Goal: Information Seeking & Learning: Compare options

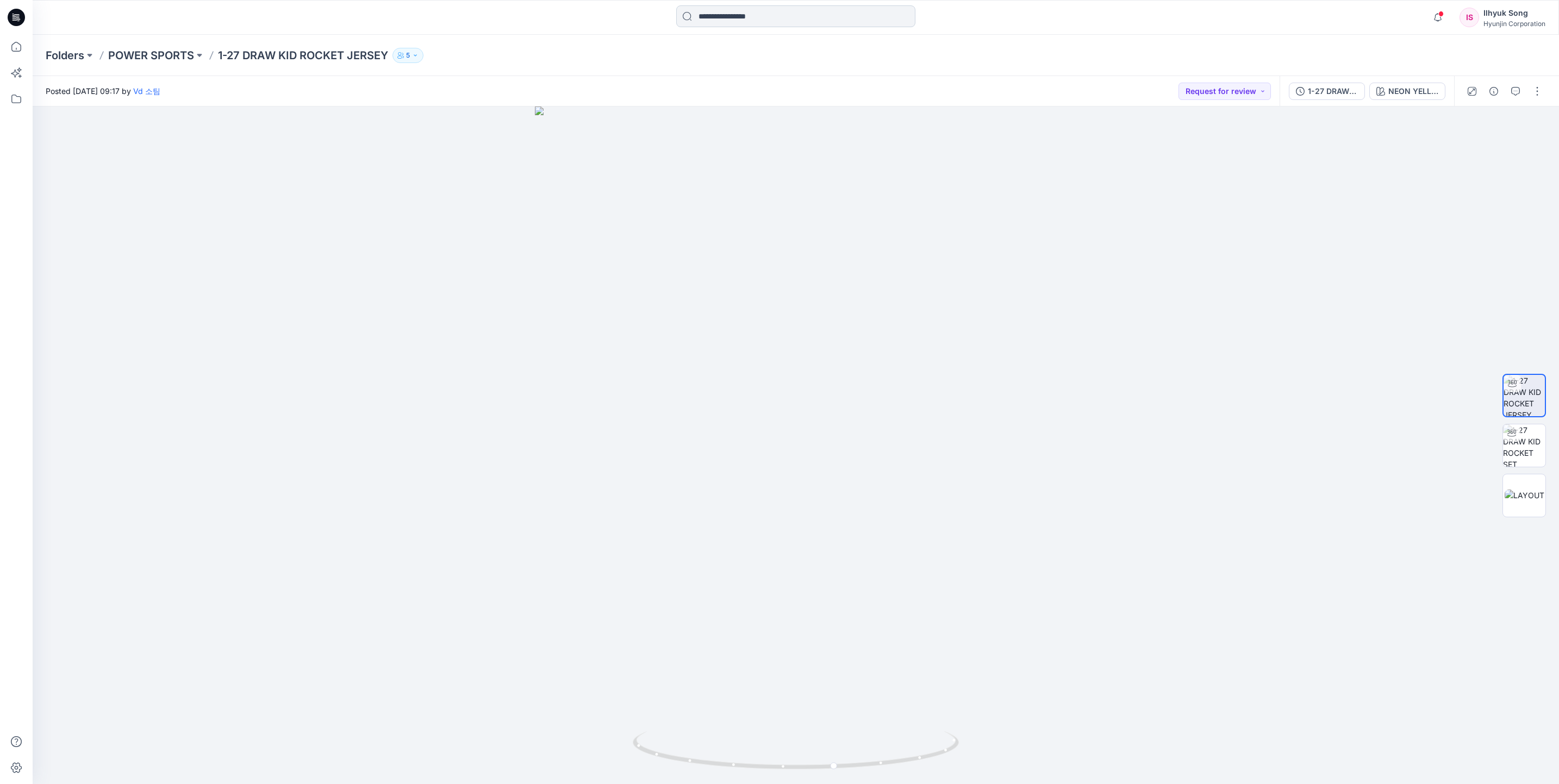
click at [816, 19] on input at bounding box center [796, 16] width 240 height 22
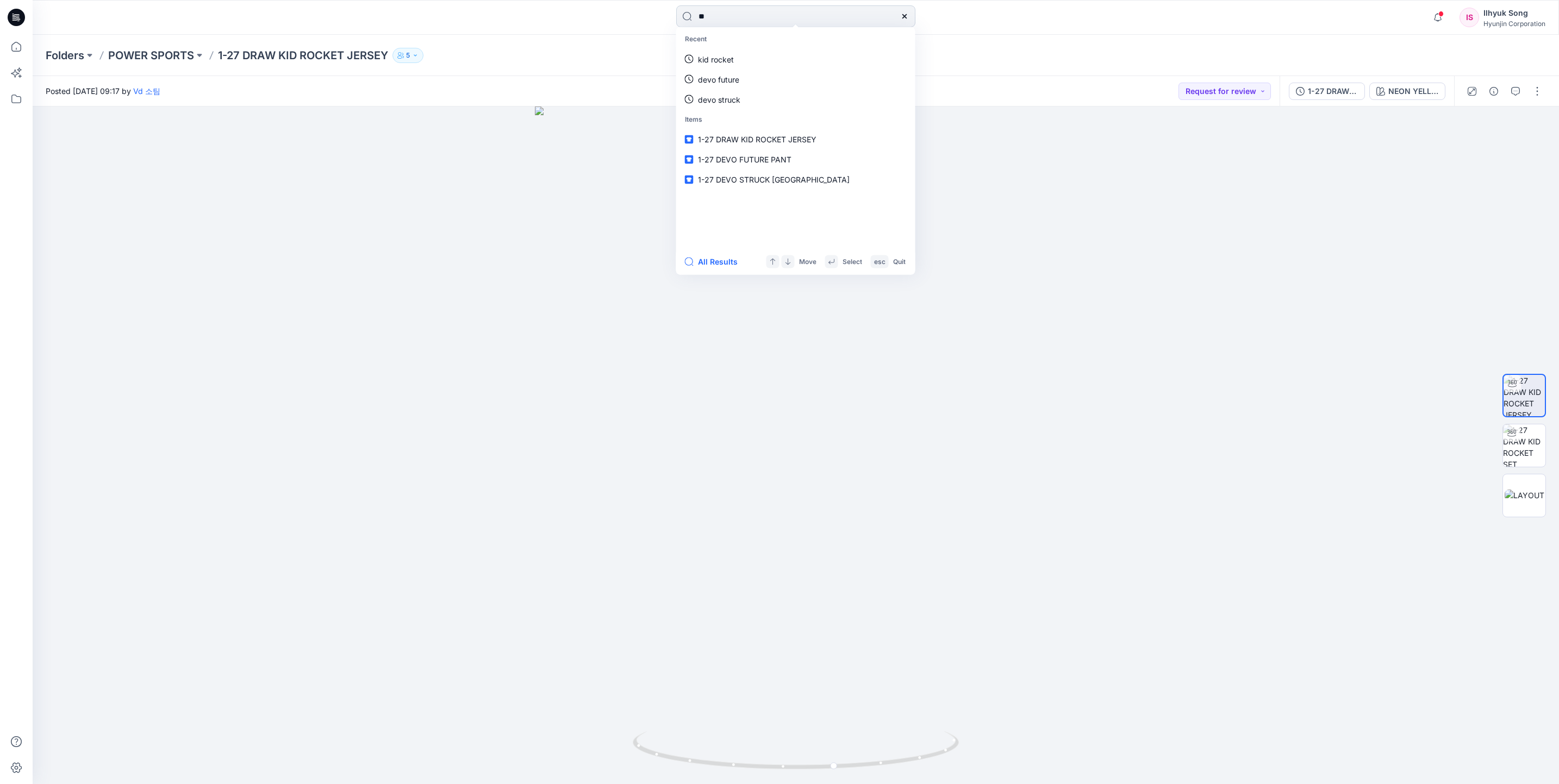
type input "*"
type input "**********"
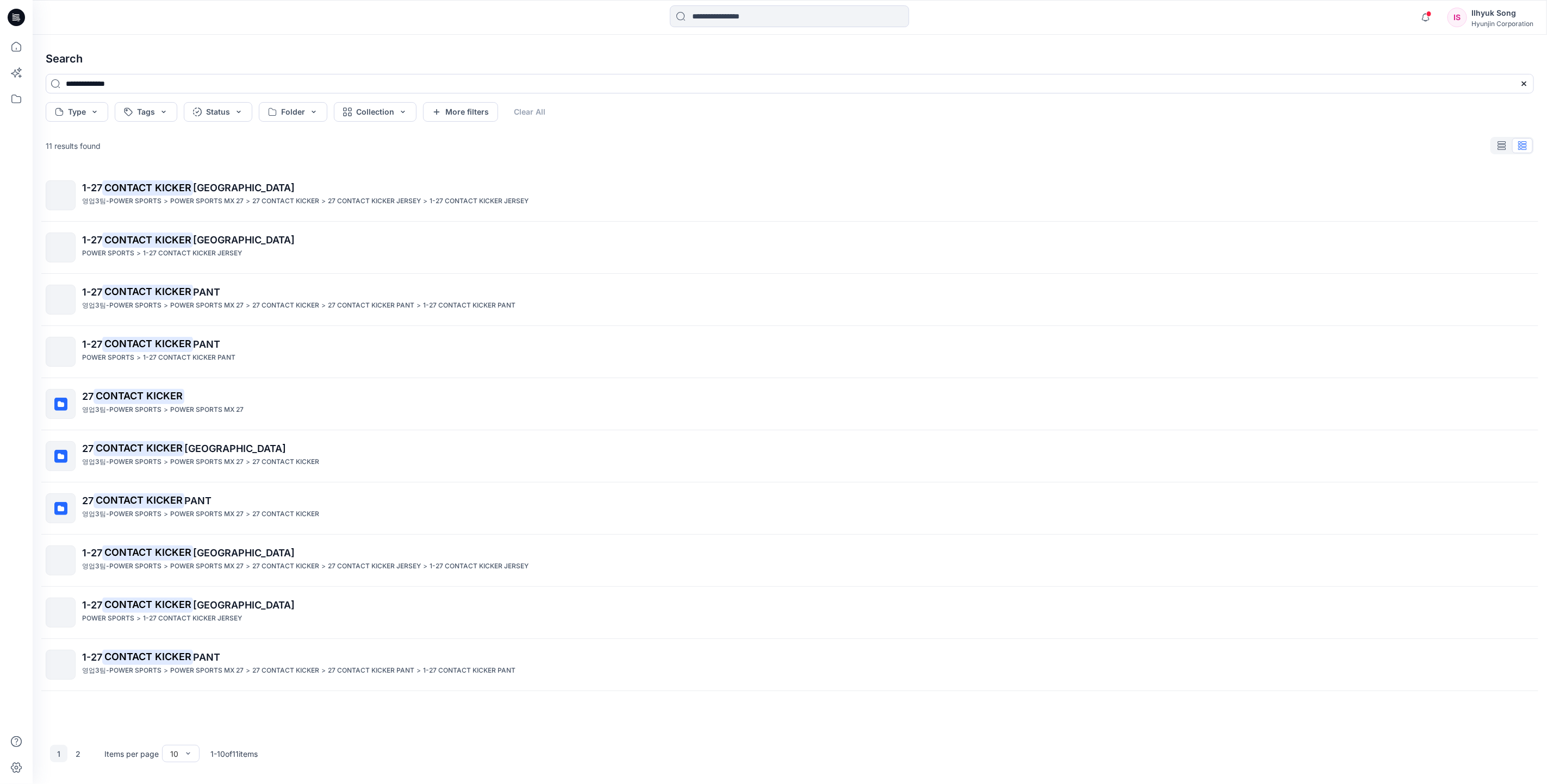
click at [180, 299] on mark "CONTACT KICKER" at bounding box center [148, 291] width 90 height 15
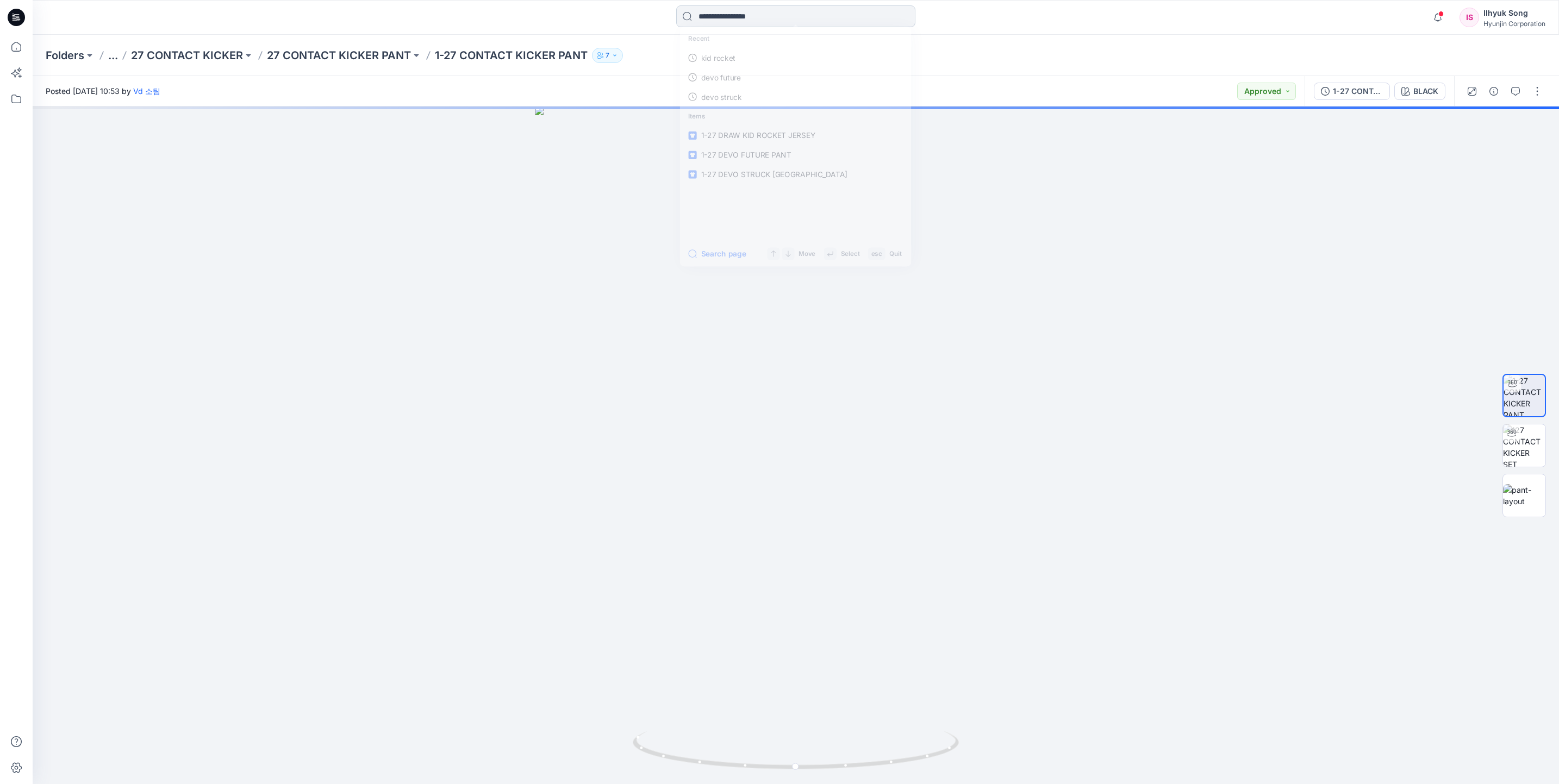
click at [800, 15] on input at bounding box center [796, 16] width 240 height 22
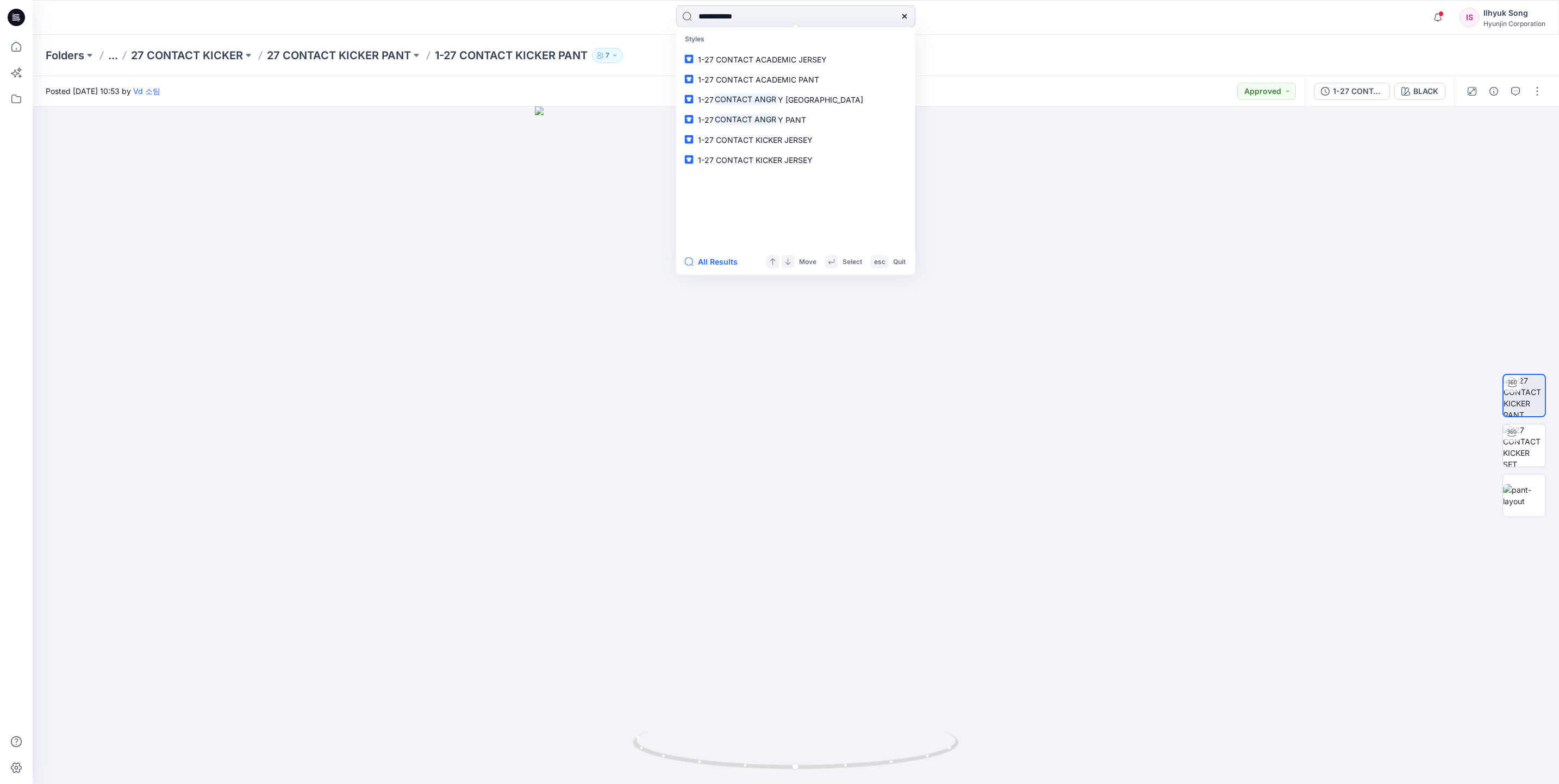
type input "**********"
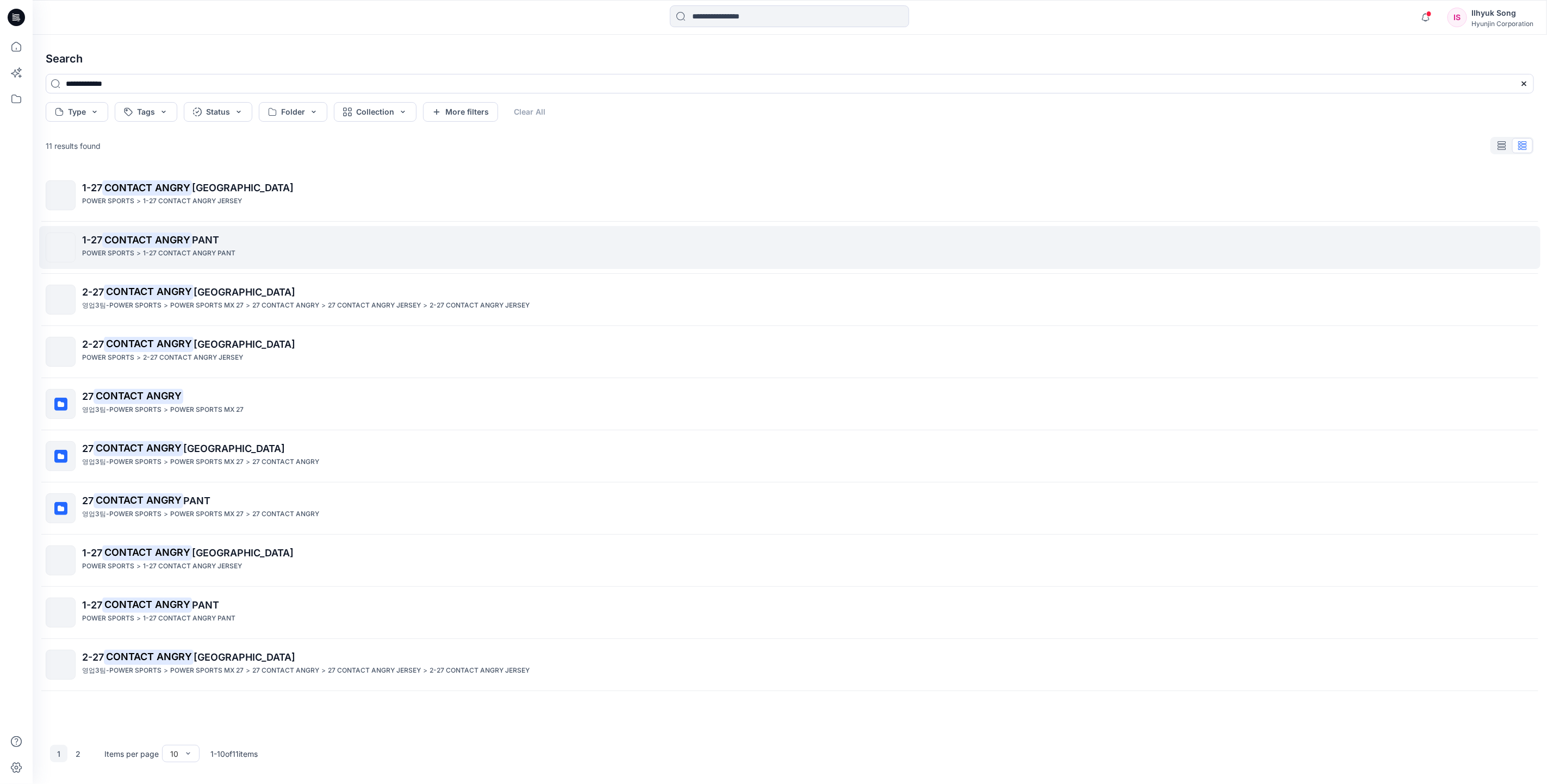
click at [150, 233] on mark "CONTACT ANGRY" at bounding box center [147, 239] width 90 height 15
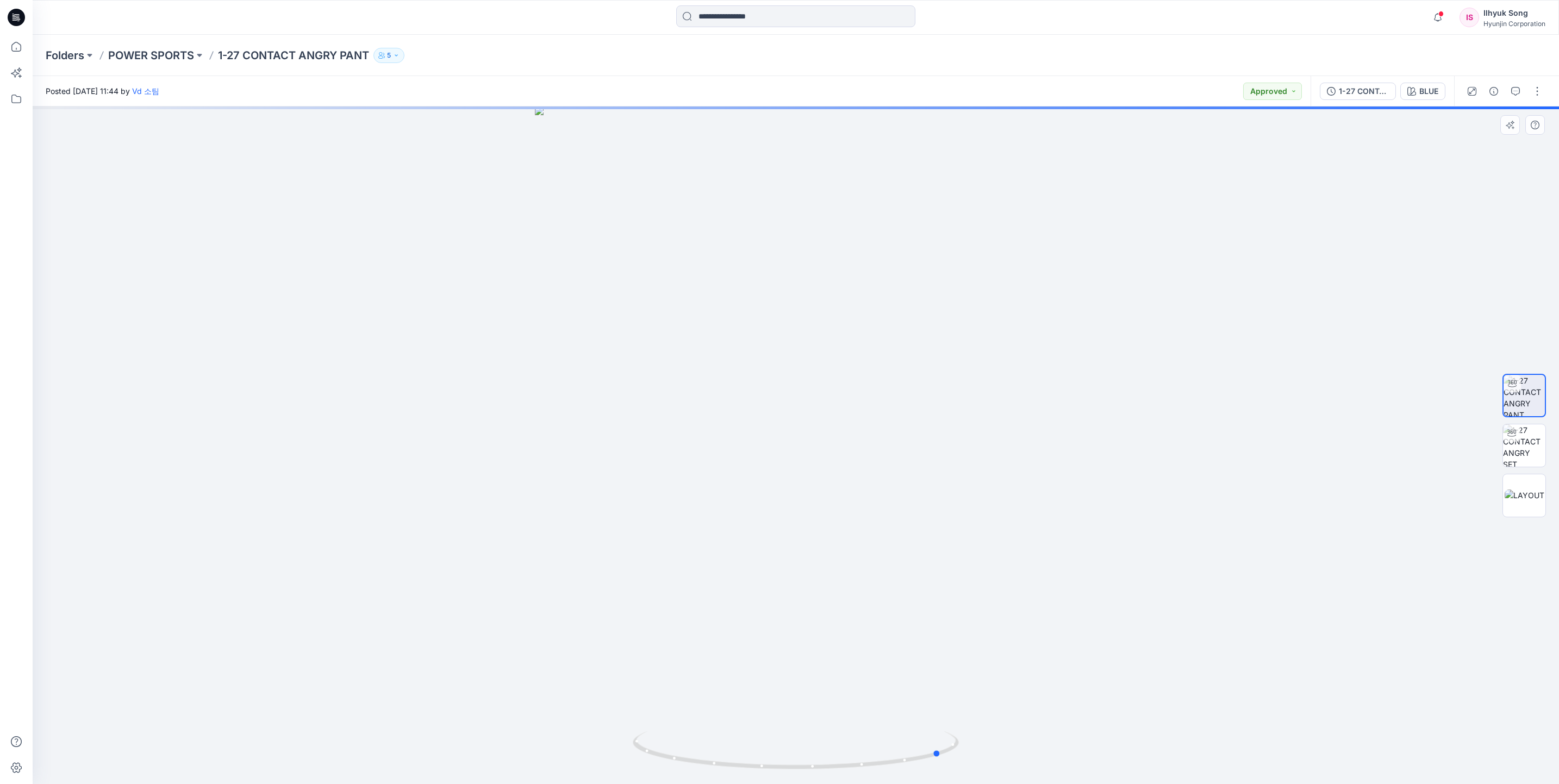
drag, startPoint x: 932, startPoint y: 349, endPoint x: 1137, endPoint y: 330, distance: 205.9
click at [1137, 330] on div at bounding box center [796, 445] width 1526 height 678
drag, startPoint x: 892, startPoint y: 362, endPoint x: 1113, endPoint y: 337, distance: 222.4
click at [1113, 337] on div at bounding box center [796, 445] width 1526 height 678
click at [1425, 98] on button "BLUE" at bounding box center [1423, 91] width 45 height 17
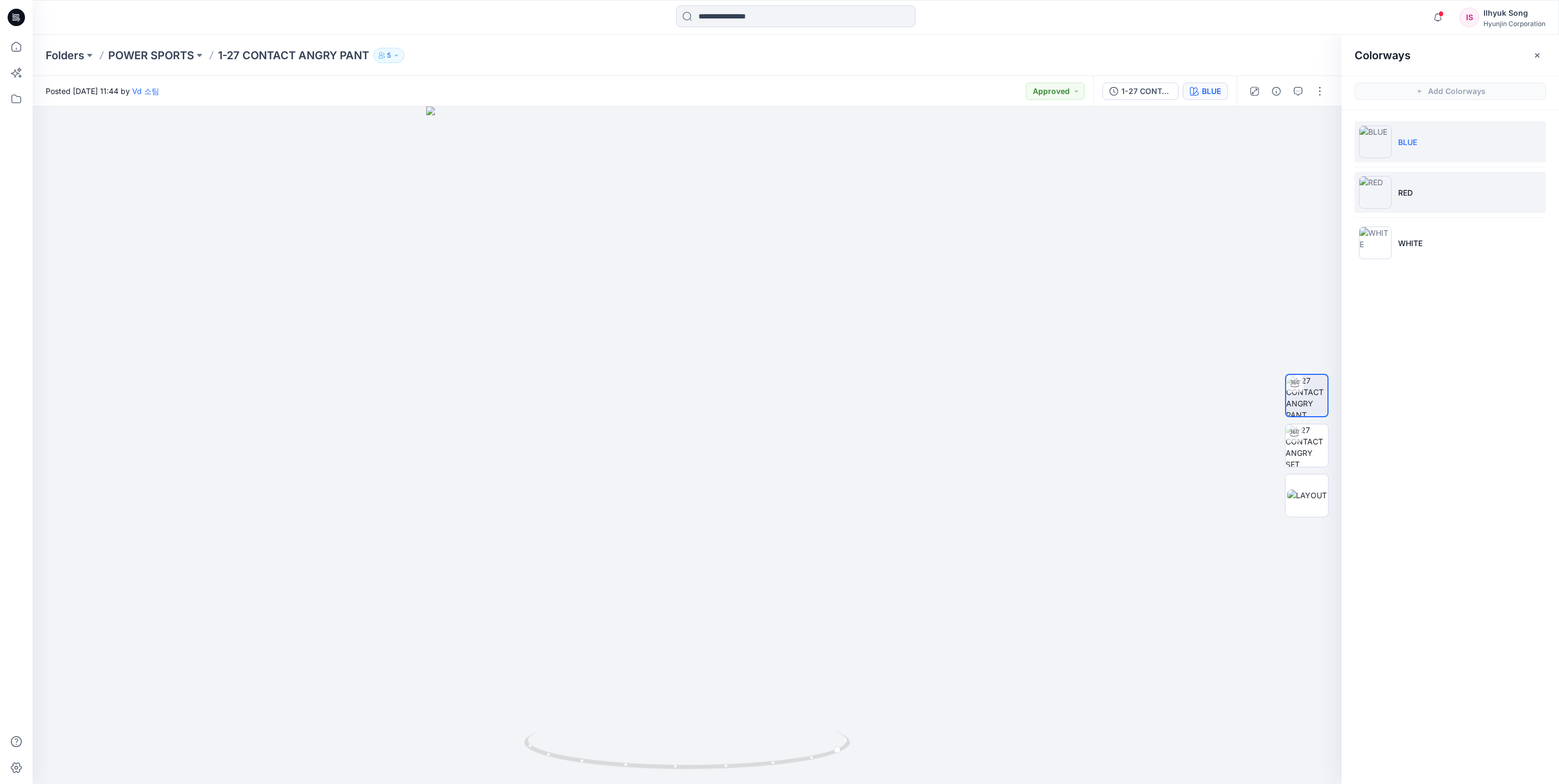
click at [1399, 204] on li "RED" at bounding box center [1451, 192] width 192 height 41
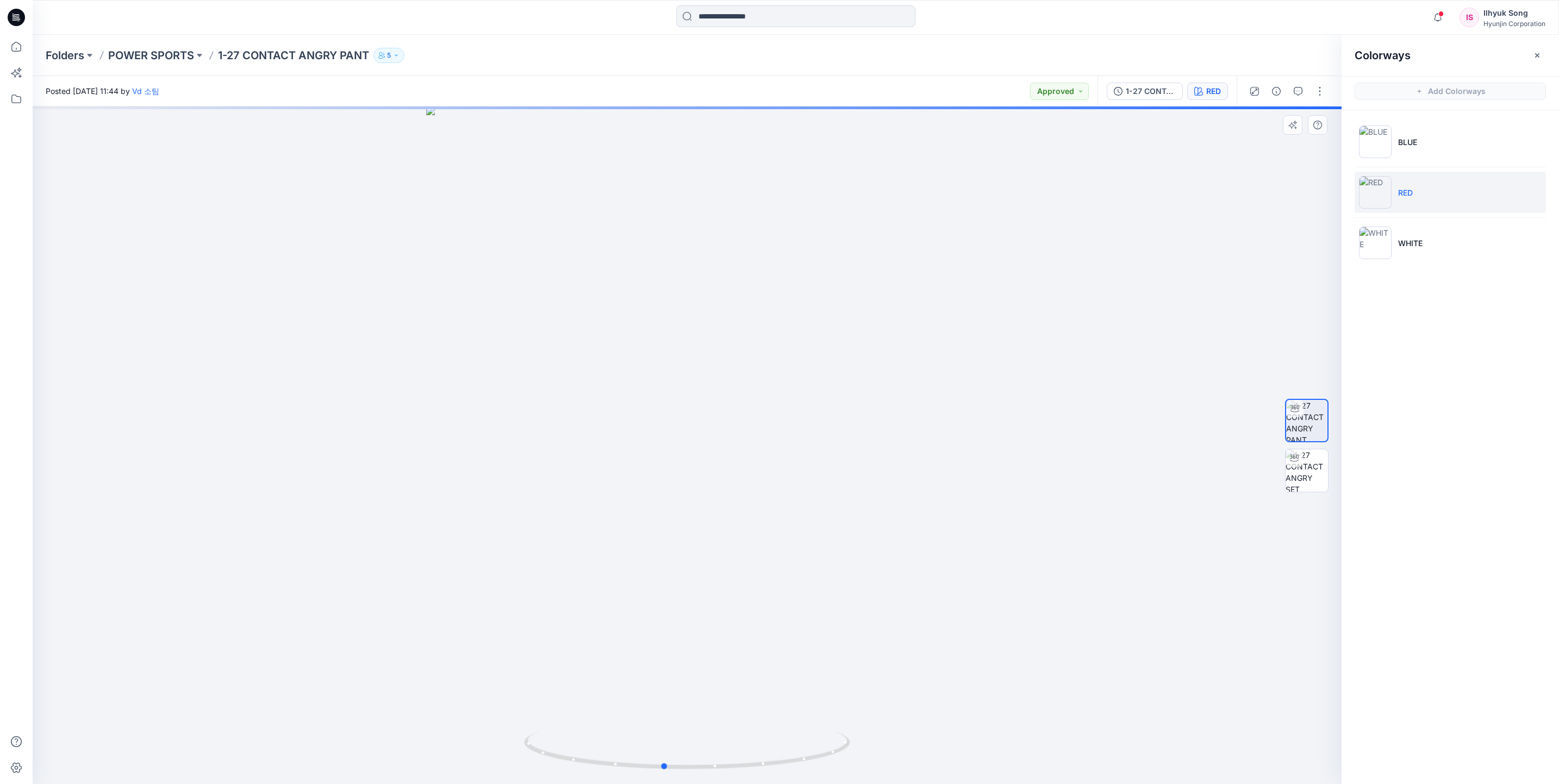
drag, startPoint x: 723, startPoint y: 434, endPoint x: 932, endPoint y: 398, distance: 212.1
click at [1025, 405] on div at bounding box center [687, 445] width 1309 height 678
drag, startPoint x: 765, startPoint y: 396, endPoint x: 1119, endPoint y: 349, distance: 357.1
click at [1119, 349] on div at bounding box center [687, 445] width 1309 height 678
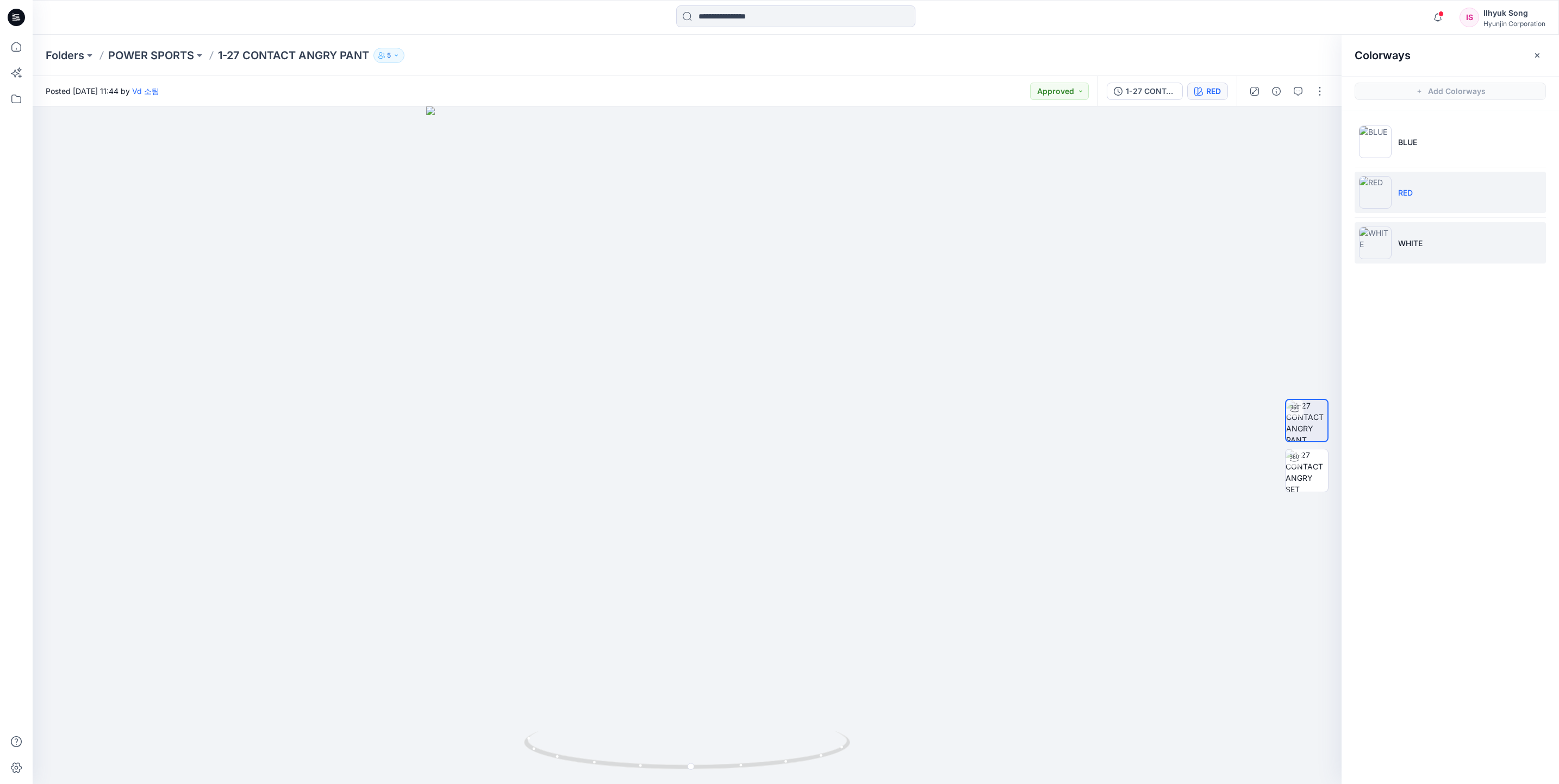
click at [1377, 239] on img at bounding box center [1375, 243] width 33 height 33
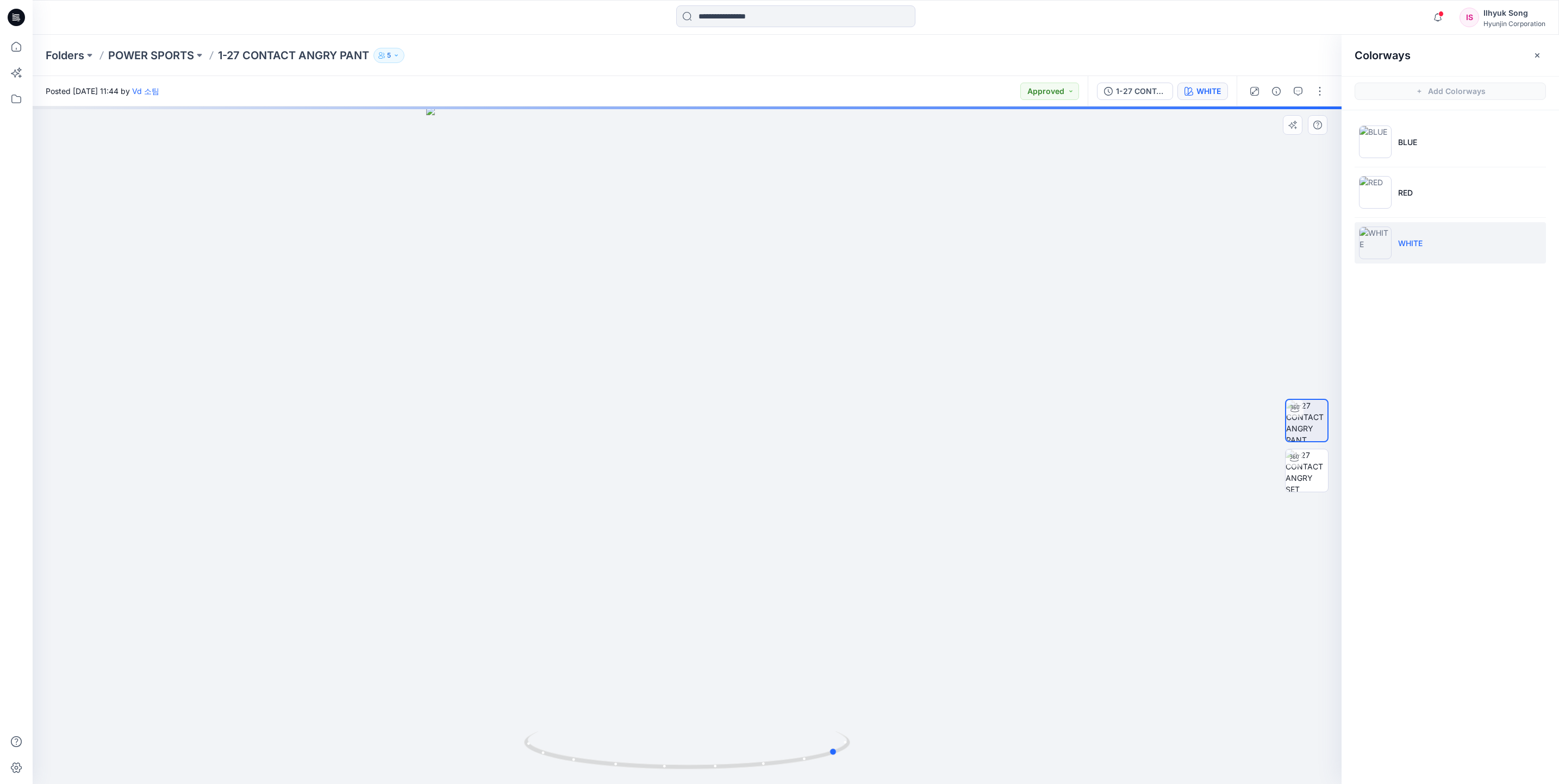
drag, startPoint x: 536, startPoint y: 414, endPoint x: 1038, endPoint y: 356, distance: 505.3
click at [1038, 356] on div at bounding box center [687, 445] width 1309 height 678
drag, startPoint x: 576, startPoint y: 408, endPoint x: 959, endPoint y: 372, distance: 384.7
click at [961, 373] on div at bounding box center [687, 445] width 1309 height 678
drag, startPoint x: 478, startPoint y: 403, endPoint x: 799, endPoint y: 394, distance: 321.1
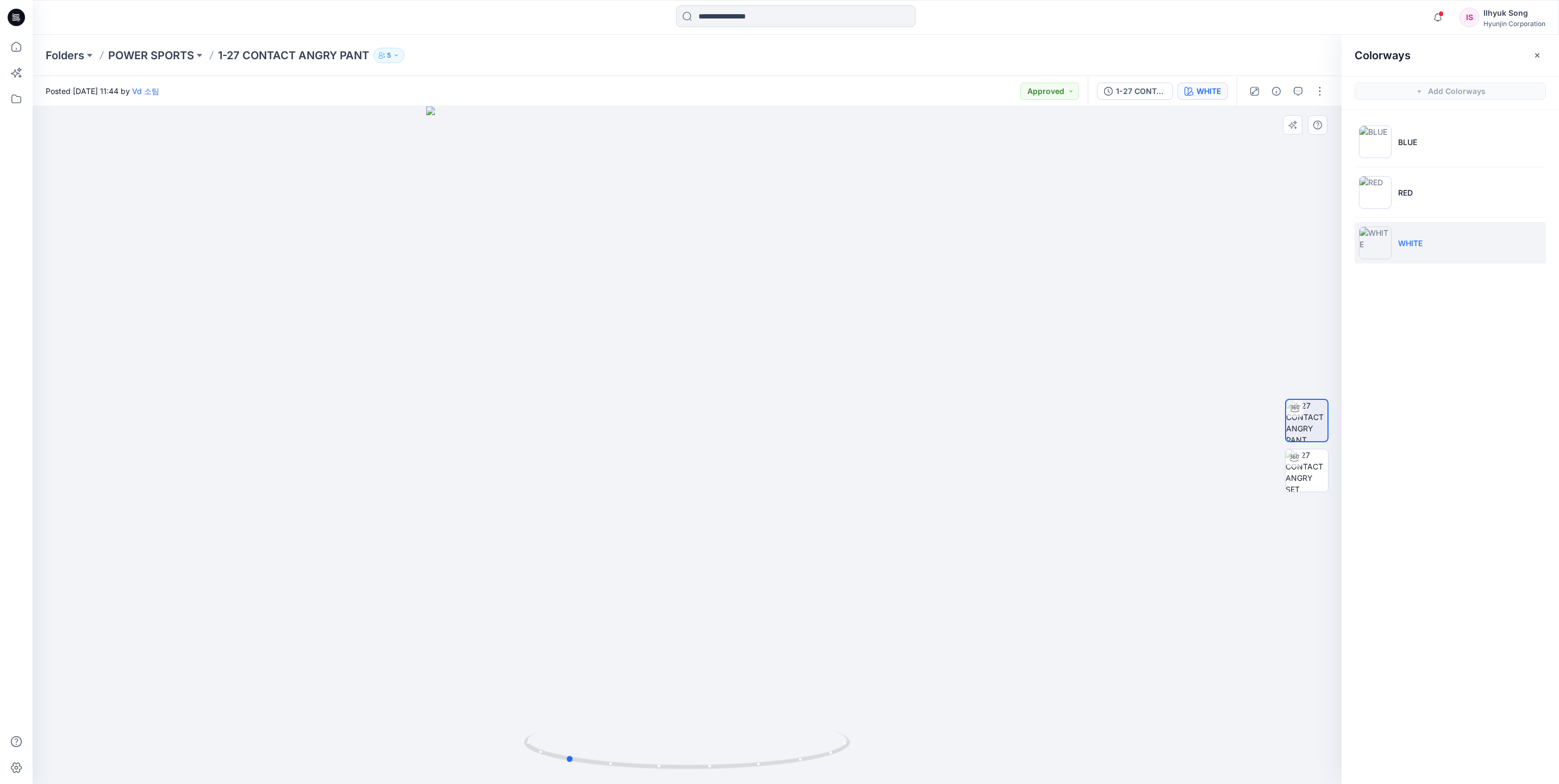
click at [799, 394] on div at bounding box center [687, 445] width 1309 height 678
drag, startPoint x: 399, startPoint y: 409, endPoint x: 901, endPoint y: 379, distance: 502.9
click at [901, 379] on div at bounding box center [687, 445] width 1309 height 678
drag, startPoint x: 656, startPoint y: 373, endPoint x: 896, endPoint y: 344, distance: 241.7
click at [1087, 346] on div at bounding box center [687, 445] width 1309 height 678
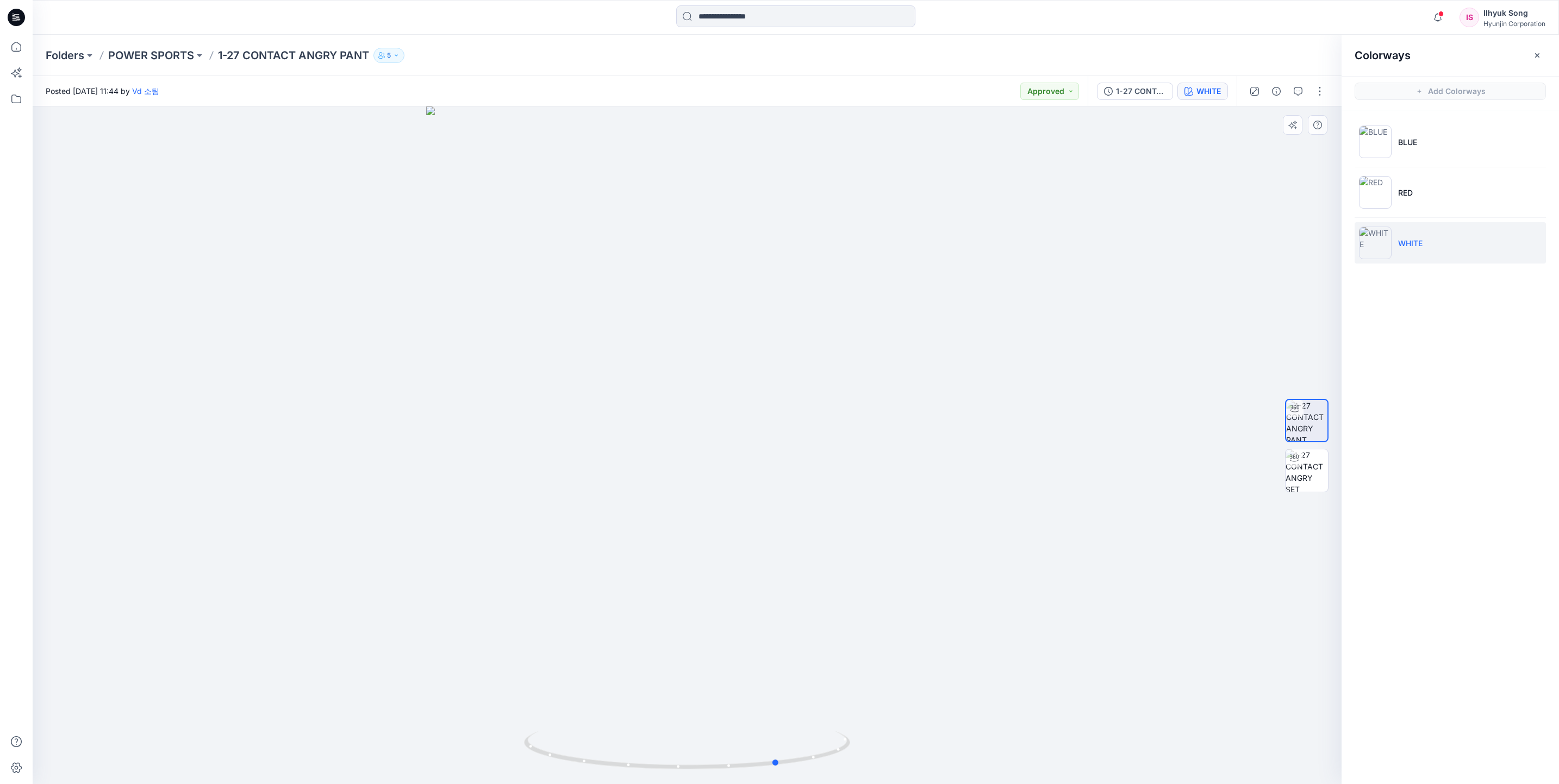
drag, startPoint x: 528, startPoint y: 430, endPoint x: 736, endPoint y: 420, distance: 208.2
click at [736, 420] on div at bounding box center [687, 445] width 1309 height 678
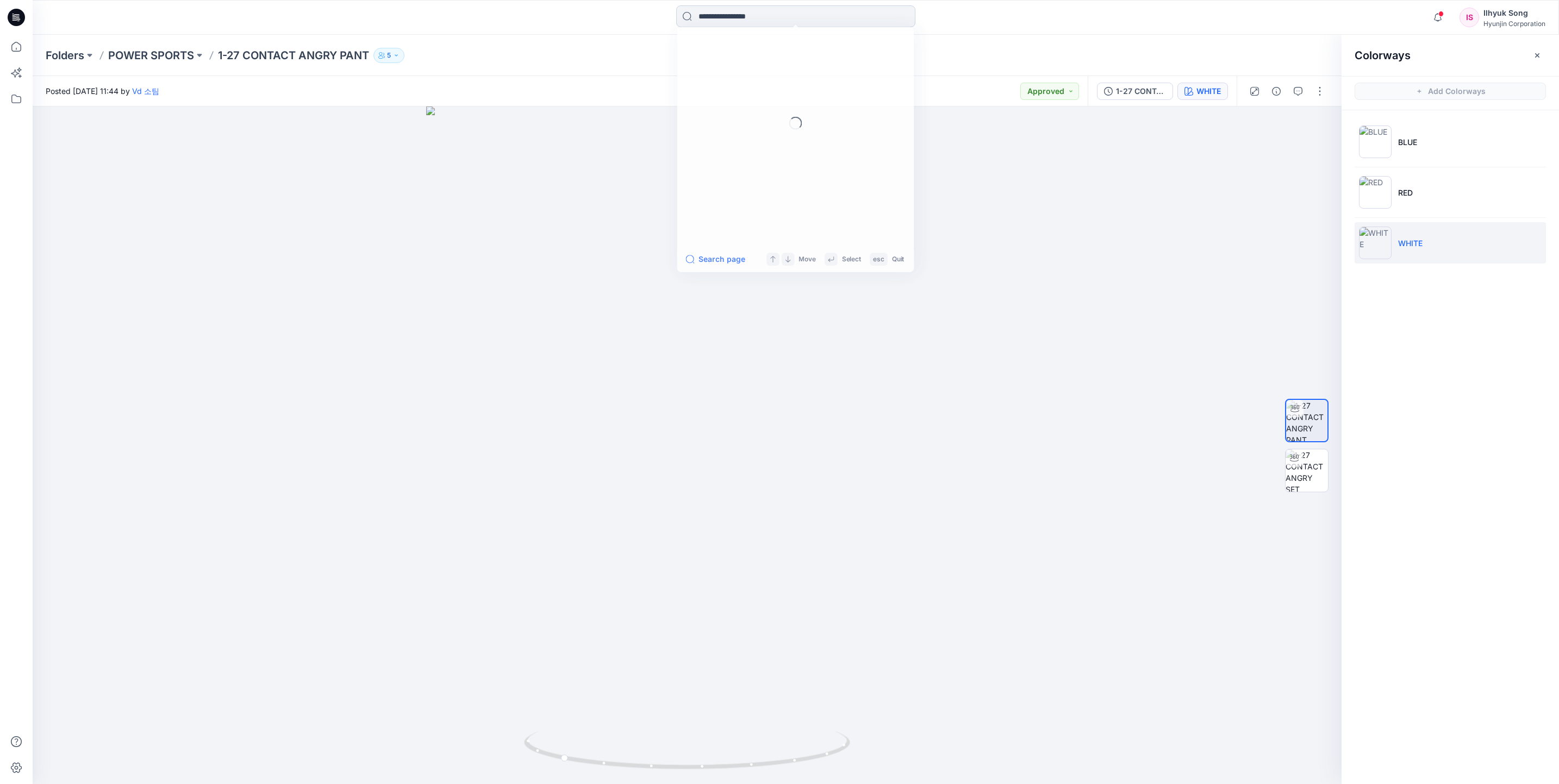
click at [745, 15] on input at bounding box center [796, 16] width 240 height 22
type input "*"
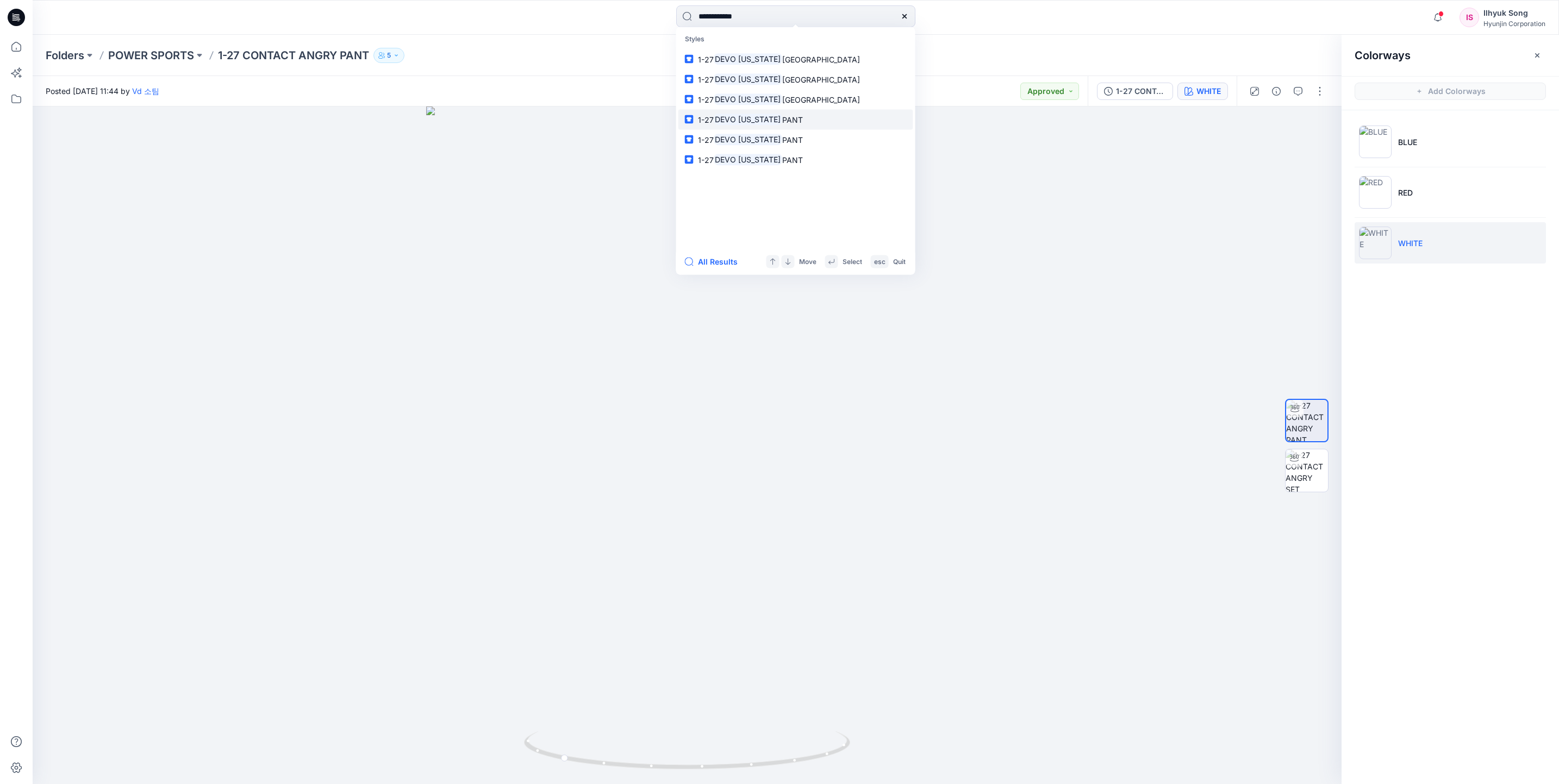
type input "**********"
click at [777, 119] on mark "DEVO [US_STATE]" at bounding box center [749, 119] width 69 height 13
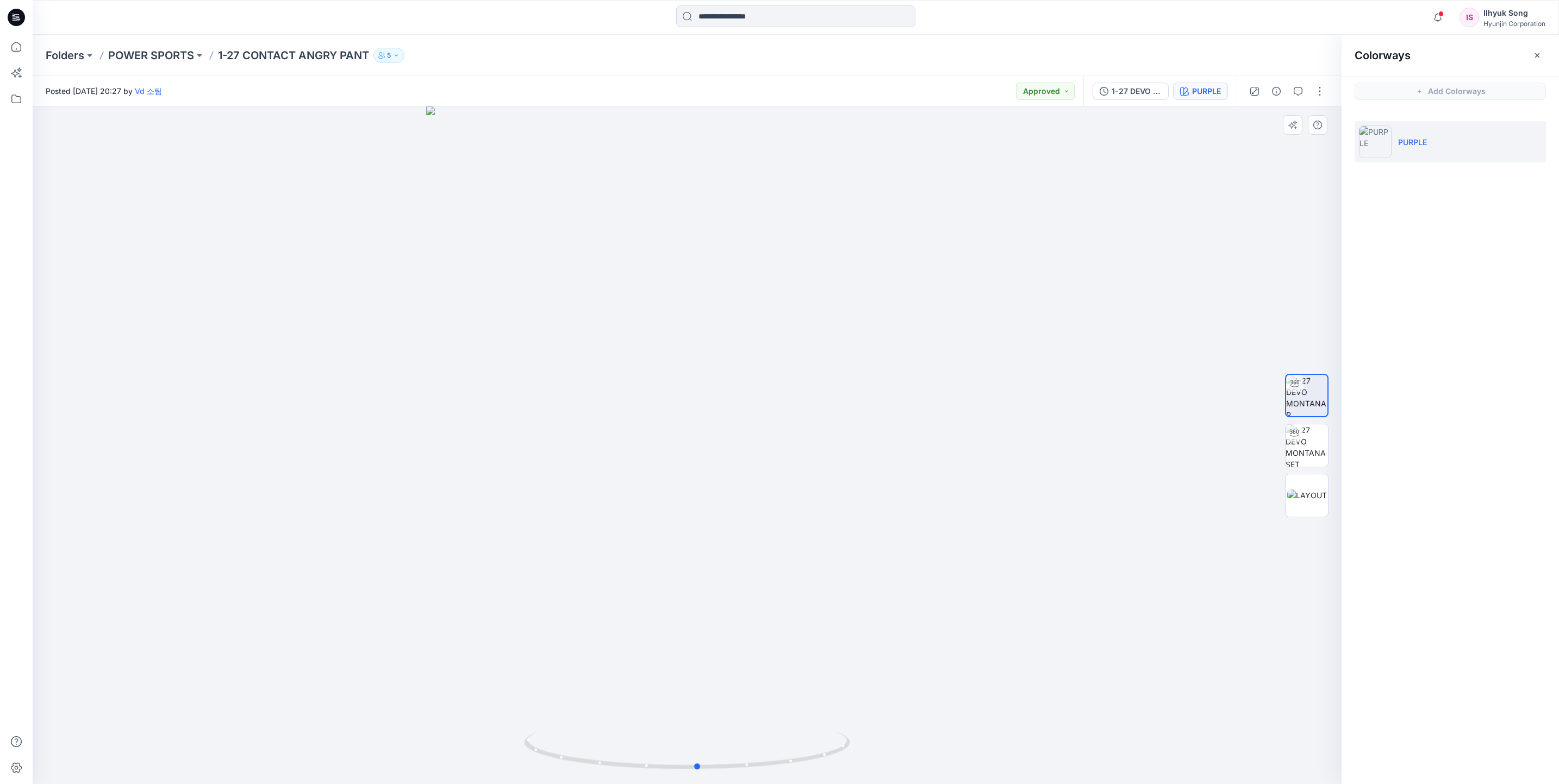
drag, startPoint x: 850, startPoint y: 365, endPoint x: 861, endPoint y: 379, distance: 17.8
click at [861, 379] on div at bounding box center [687, 445] width 1309 height 678
